Goal: Navigation & Orientation: Find specific page/section

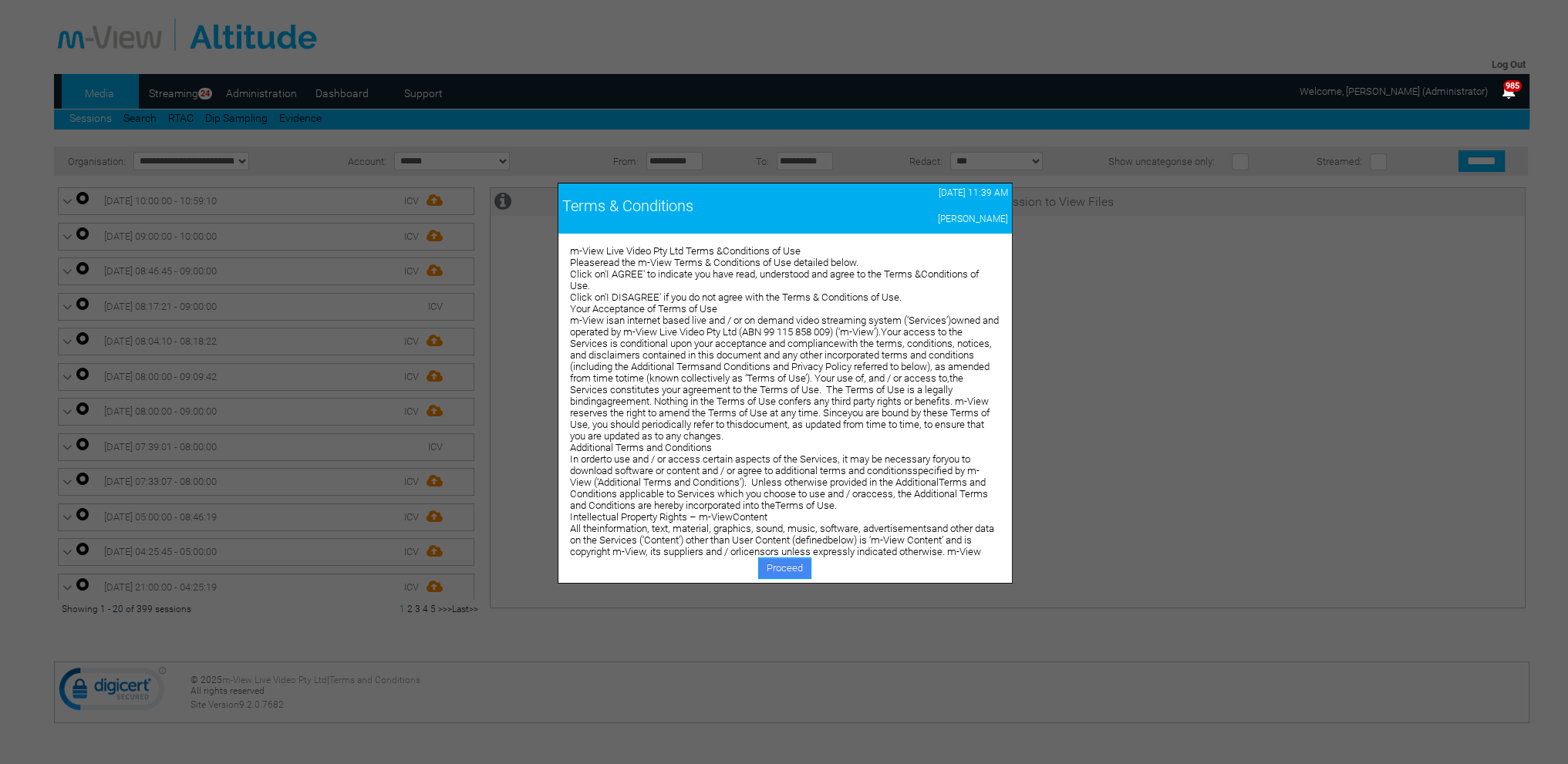
click at [784, 576] on link "Proceed" at bounding box center [785, 568] width 54 height 22
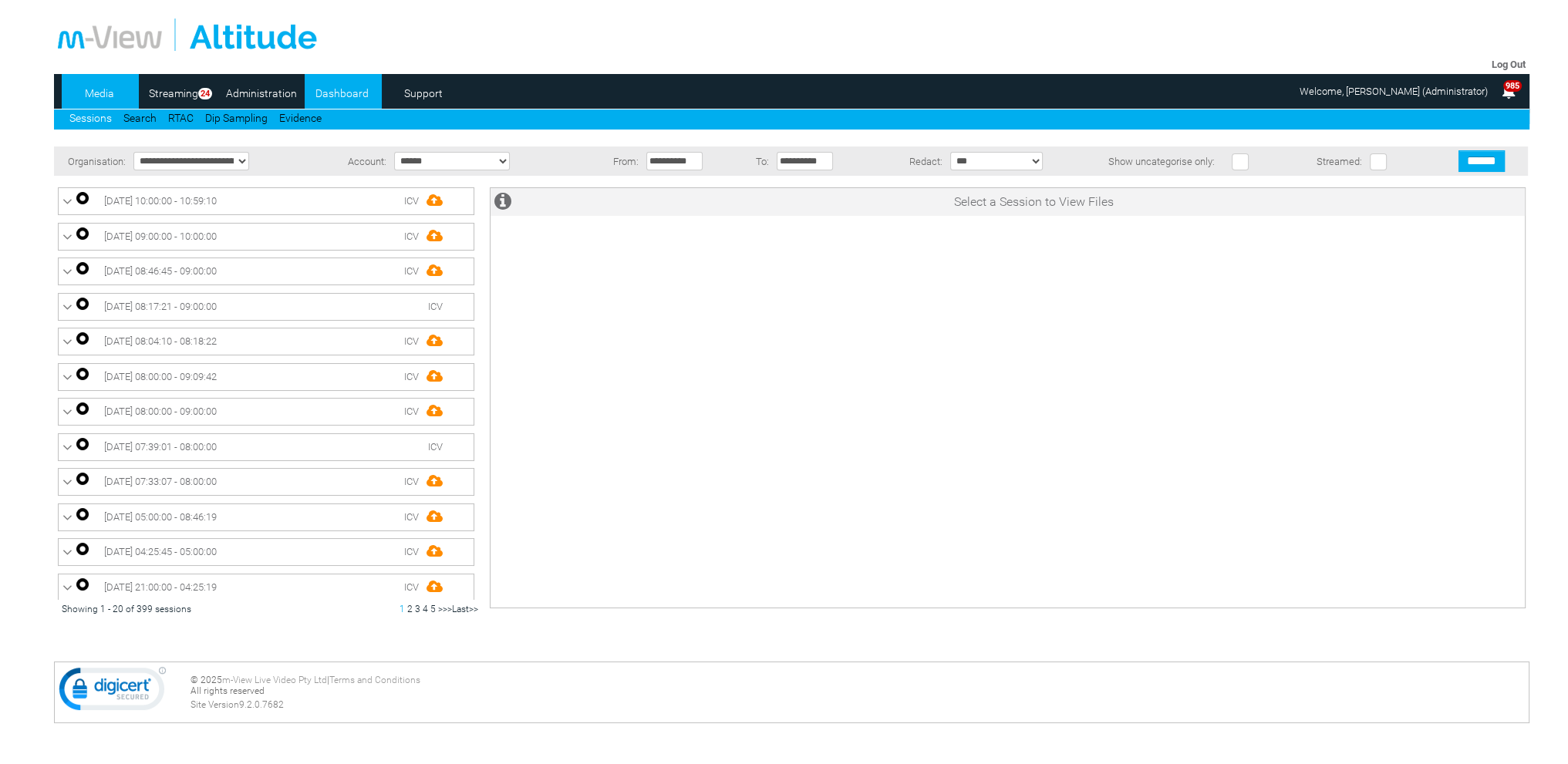
click at [352, 92] on link "Dashboard" at bounding box center [342, 93] width 75 height 23
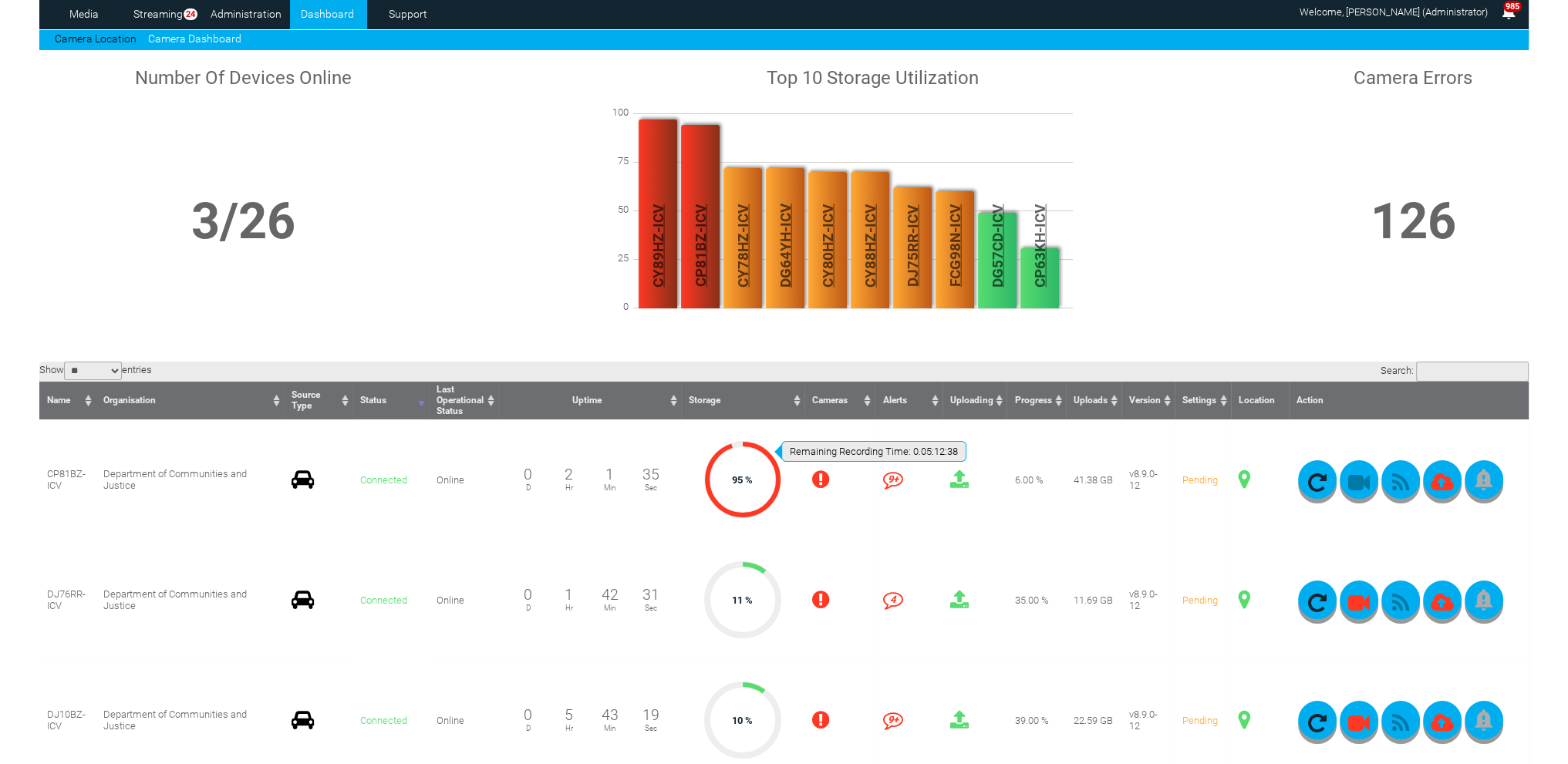
scroll to position [232, 0]
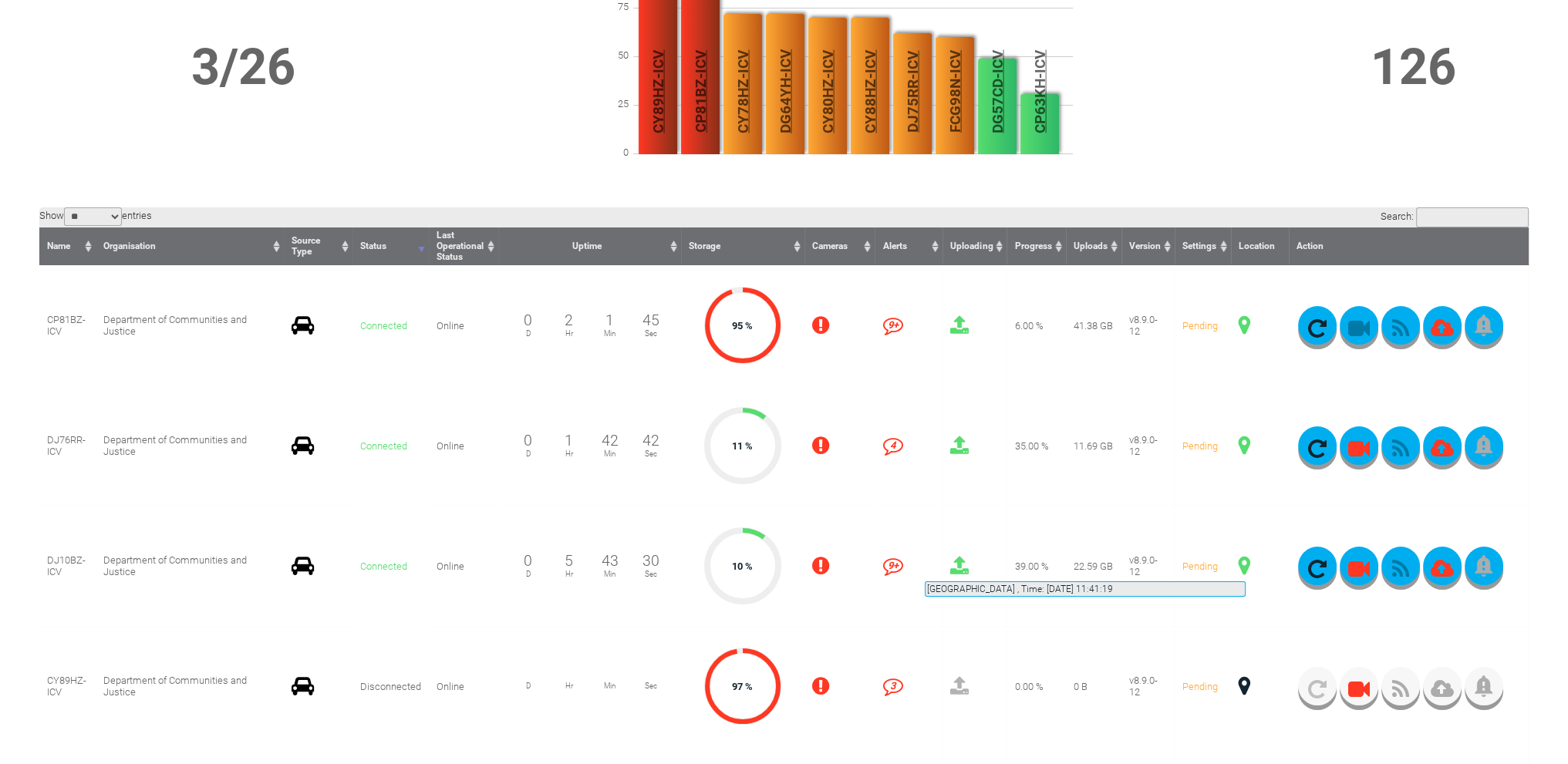
click at [1246, 563] on span at bounding box center [1244, 566] width 11 height 20
